Goal: Task Accomplishment & Management: Complete application form

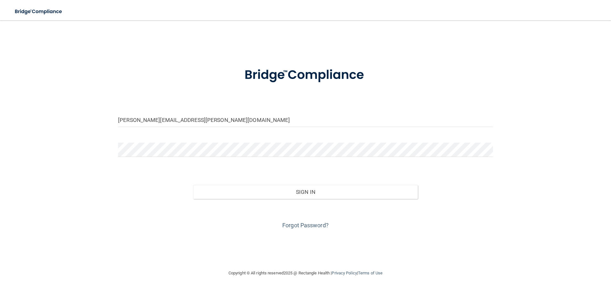
click at [162, 121] on input "[PERSON_NAME][EMAIL_ADDRESS][PERSON_NAME][DOMAIN_NAME]" at bounding box center [305, 120] width 375 height 14
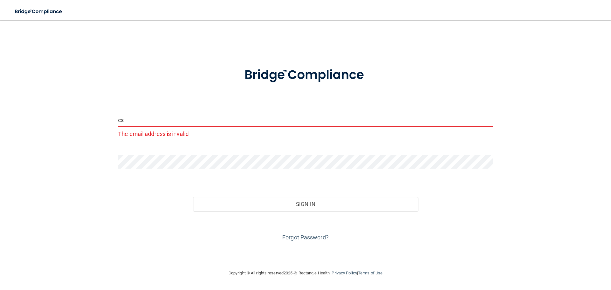
type input "[EMAIL_ADDRESS][DOMAIN_NAME]"
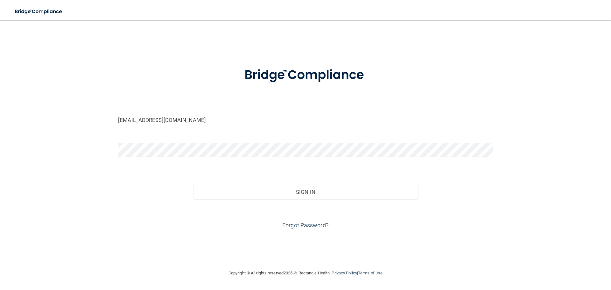
click at [217, 201] on div "Forgot Password?" at bounding box center [305, 215] width 384 height 32
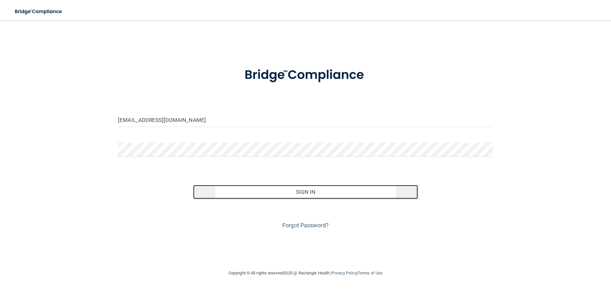
click at [214, 193] on button "Sign In" at bounding box center [305, 192] width 225 height 14
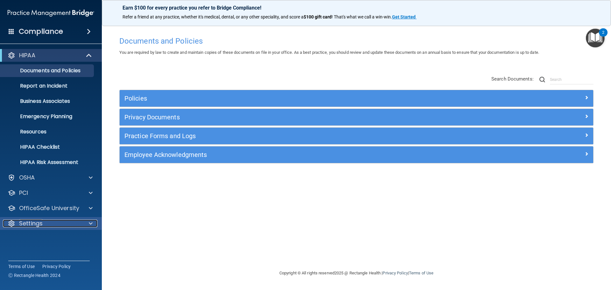
click at [86, 220] on div at bounding box center [90, 224] width 16 height 8
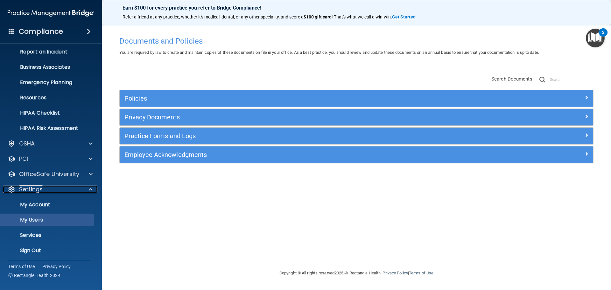
scroll to position [35, 0]
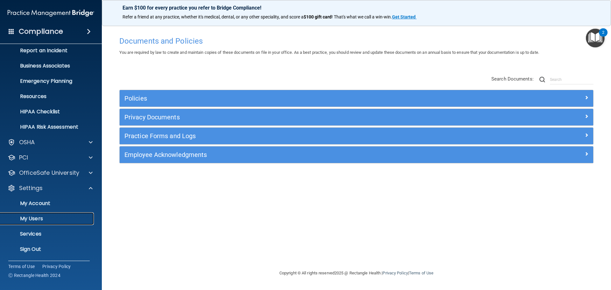
click at [63, 216] on p "My Users" at bounding box center [47, 218] width 87 height 6
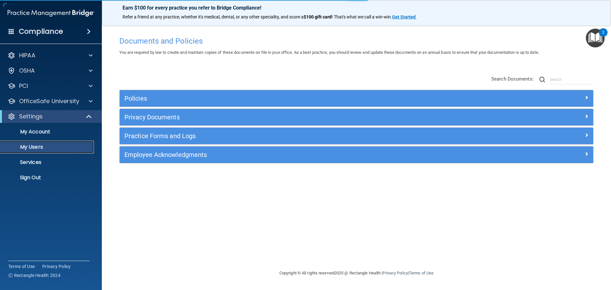
select select "20"
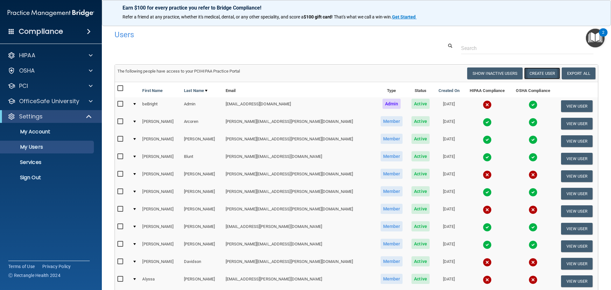
click at [529, 71] on button "Create User" at bounding box center [542, 73] width 36 height 12
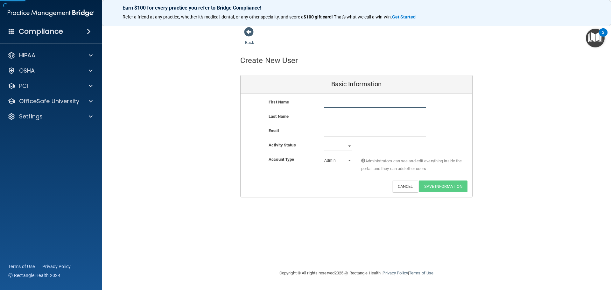
click at [359, 103] on input "text" at bounding box center [374, 103] width 101 height 10
type input "[PERSON_NAME]"
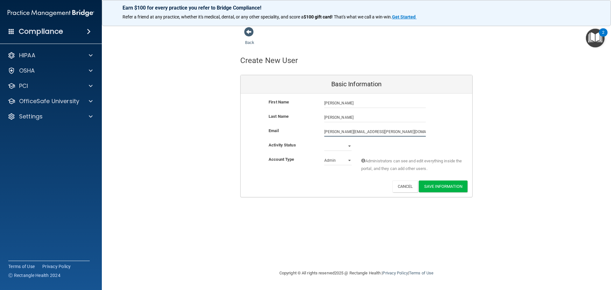
type input "[PERSON_NAME][EMAIL_ADDRESS][PERSON_NAME][DOMAIN_NAME]"
click at [347, 148] on select "Active Inactive" at bounding box center [337, 146] width 27 height 10
select select "active"
click at [324, 143] on select "Active Inactive" at bounding box center [337, 148] width 27 height 10
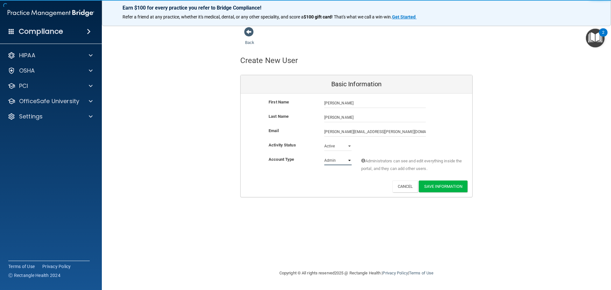
click at [344, 161] on select "Admin Member" at bounding box center [337, 161] width 27 height 10
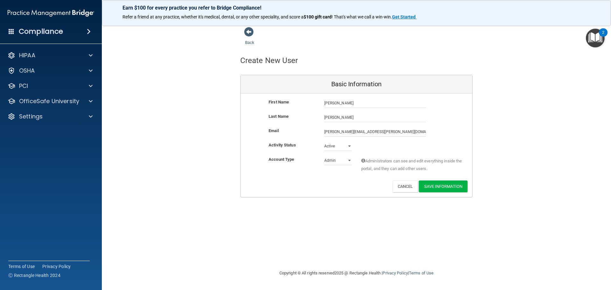
click at [342, 182] on div "Deactivate Reset Password Edit Cancel Save Information" at bounding box center [357, 186] width 232 height 12
click at [337, 160] on select "Admin Member" at bounding box center [337, 161] width 27 height 10
select select "practice_member"
click at [324, 156] on select "Admin Member" at bounding box center [337, 161] width 27 height 10
click at [440, 185] on button "Save Information" at bounding box center [443, 186] width 49 height 12
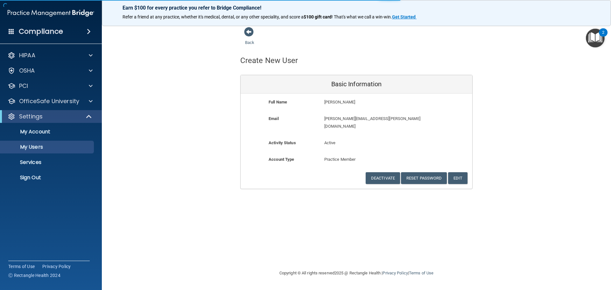
select select "20"
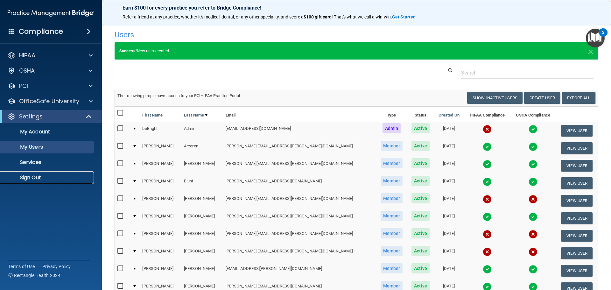
click at [38, 178] on p "Sign Out" at bounding box center [47, 177] width 87 height 6
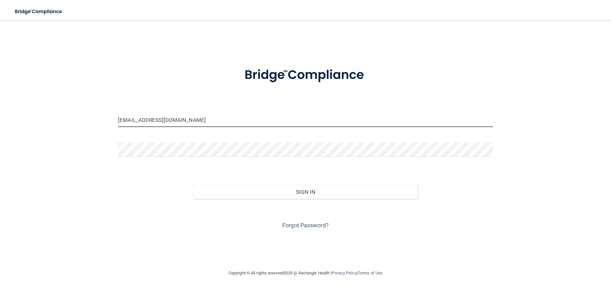
click at [204, 118] on input "[EMAIL_ADDRESS][DOMAIN_NAME]" at bounding box center [305, 120] width 375 height 14
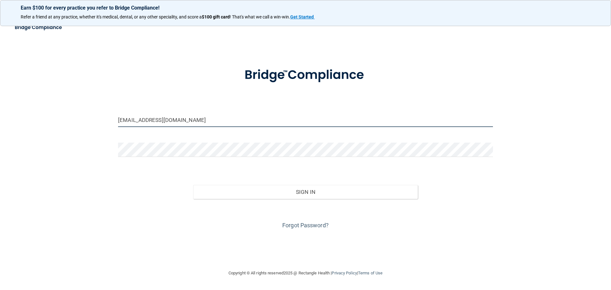
click at [204, 118] on input "[EMAIL_ADDRESS][DOMAIN_NAME]" at bounding box center [305, 120] width 375 height 14
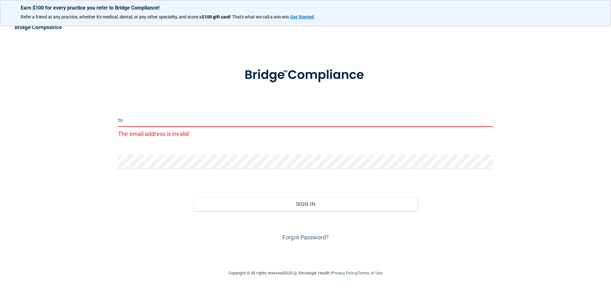
type input "[EMAIL_ADDRESS][DOMAIN_NAME]"
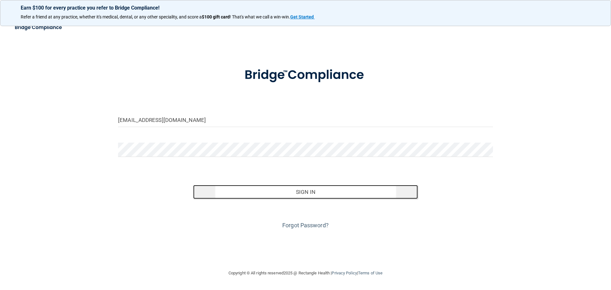
click at [227, 191] on button "Sign In" at bounding box center [305, 192] width 225 height 14
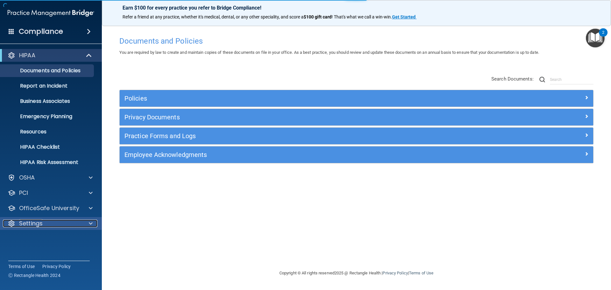
click at [93, 225] on div at bounding box center [90, 224] width 16 height 8
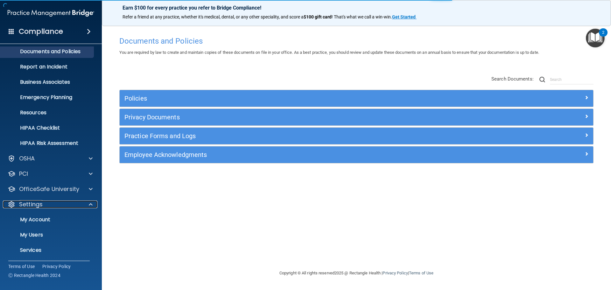
scroll to position [32, 0]
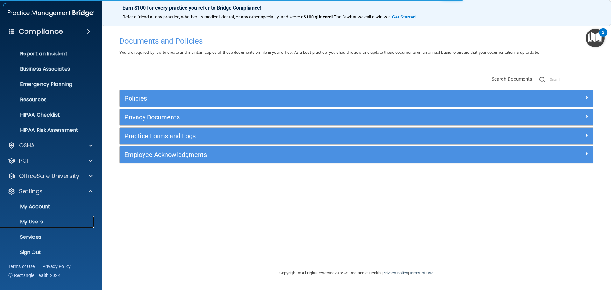
click at [74, 222] on p "My Users" at bounding box center [47, 222] width 87 height 6
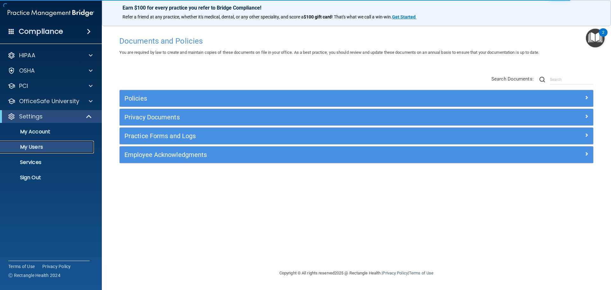
select select "20"
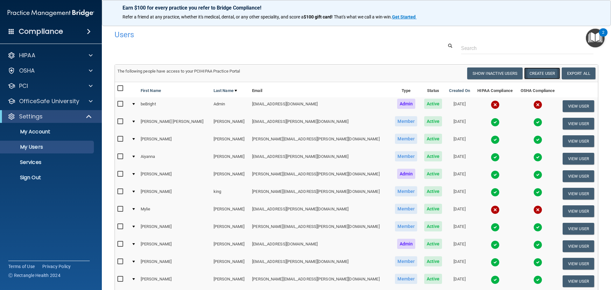
click at [529, 76] on button "Create User" at bounding box center [542, 73] width 36 height 12
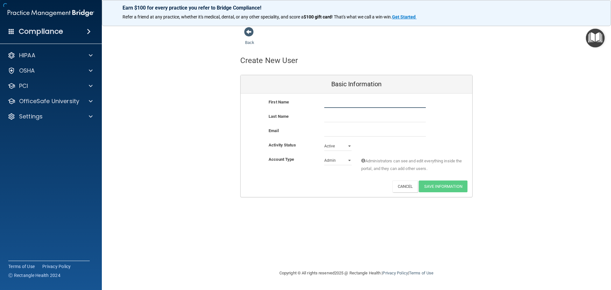
click at [371, 105] on input "text" at bounding box center [374, 103] width 101 height 10
click at [352, 133] on input "email" at bounding box center [374, 132] width 101 height 10
paste input "[EMAIL_ADDRESS][PERSON_NAME][DOMAIN_NAME]"
type input "[EMAIL_ADDRESS][PERSON_NAME][DOMAIN_NAME]"
click at [344, 102] on input "text" at bounding box center [374, 103] width 101 height 10
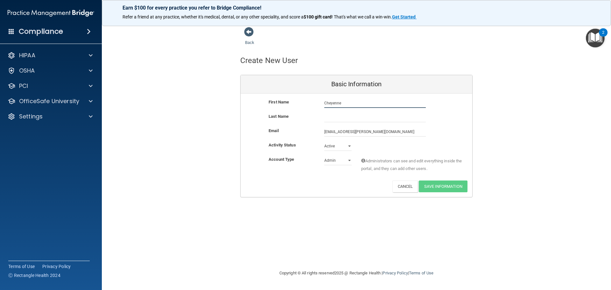
type input "Cheyenne"
type input "C"
type input "[PERSON_NAME]"
click at [341, 160] on select "Admin Member" at bounding box center [337, 161] width 27 height 10
select select "practice_member"
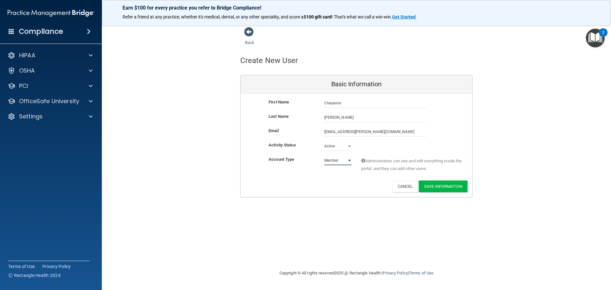
click at [324, 156] on select "Admin Member" at bounding box center [337, 161] width 27 height 10
click at [437, 188] on button "Save Information" at bounding box center [443, 186] width 49 height 12
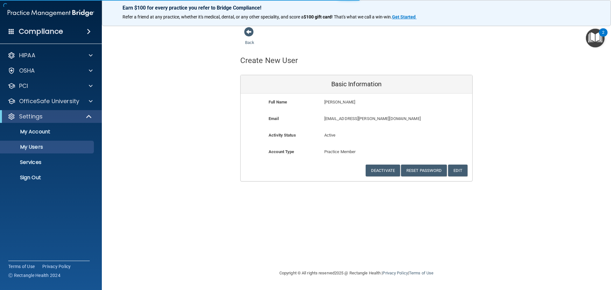
select select "20"
